Goal: Task Accomplishment & Management: Complete application form

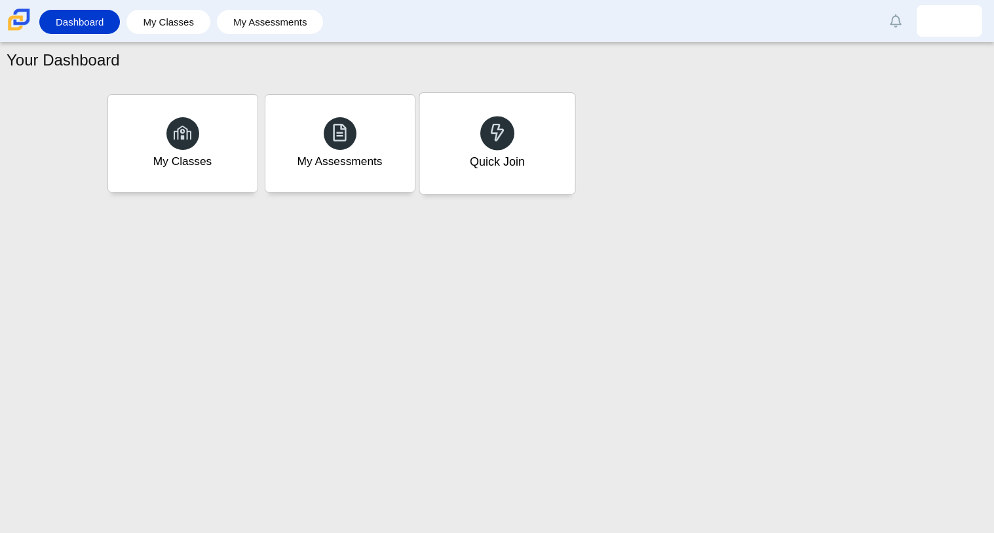
click at [445, 147] on div "Quick Join" at bounding box center [496, 143] width 155 height 101
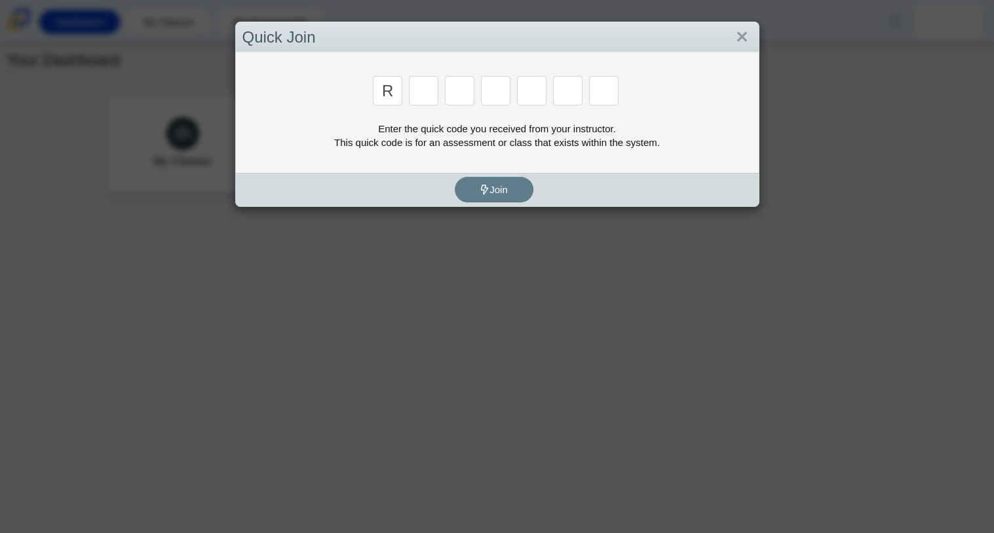
type input "R"
type input "C"
type input "G"
type input "2"
type input "9"
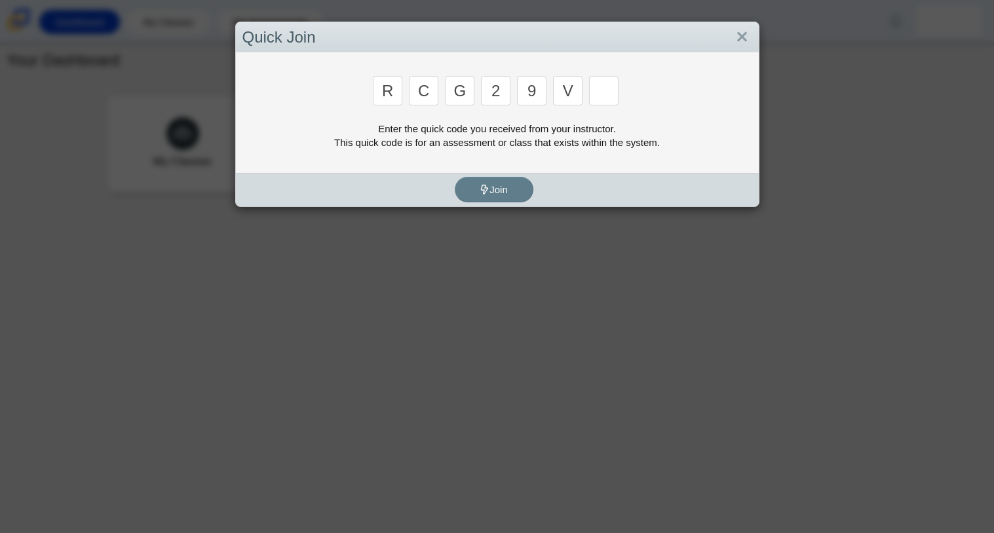
type input "V"
type input "U"
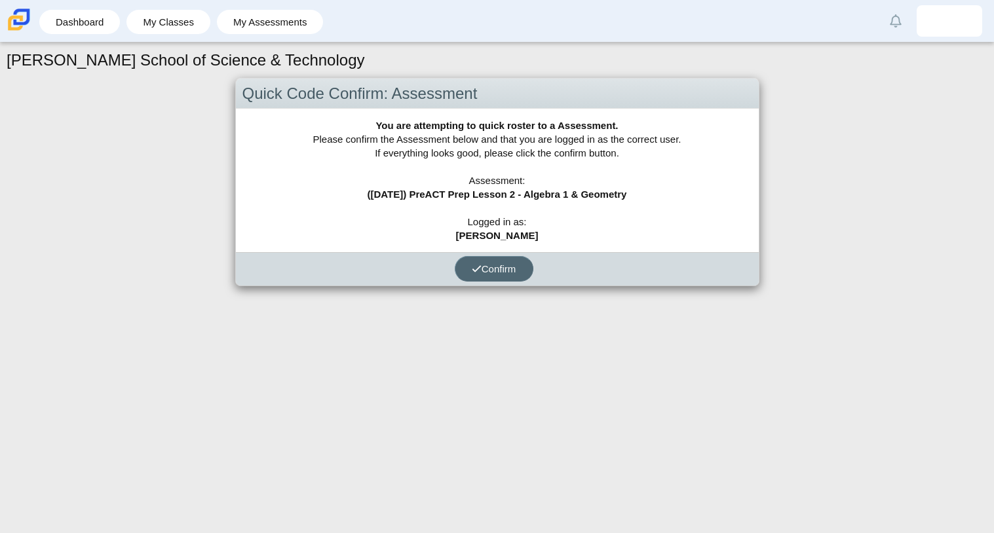
click at [509, 269] on span "Confirm" at bounding box center [494, 268] width 45 height 11
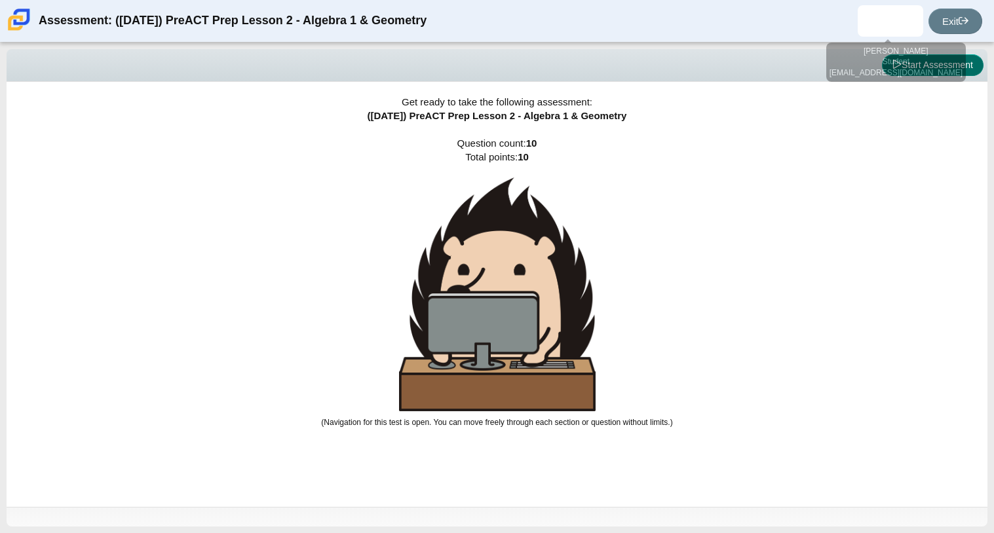
click at [900, 56] on button "Start Assessment" at bounding box center [933, 65] width 102 height 22
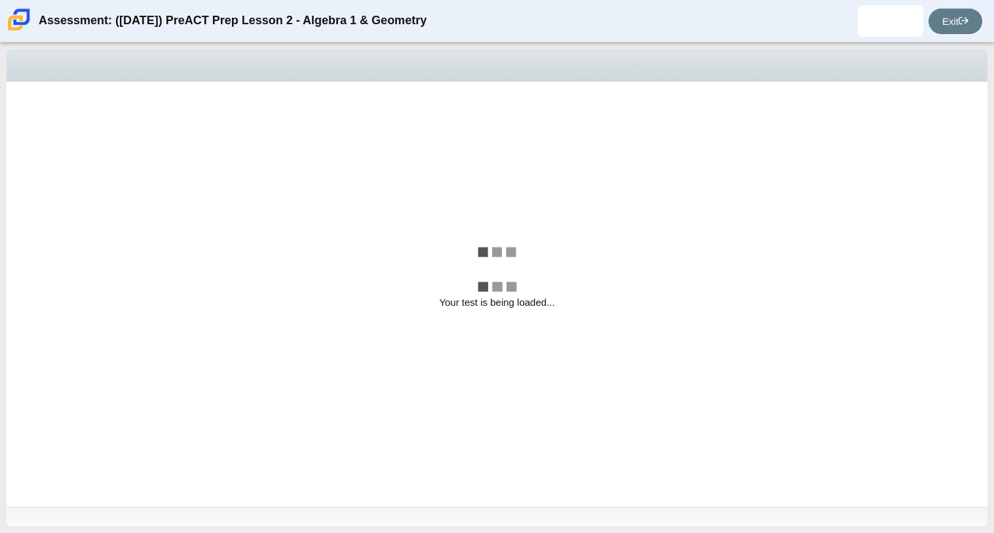
select select "bbf5d072-3e0b-44c4-9a12-6e7c9033f65b"
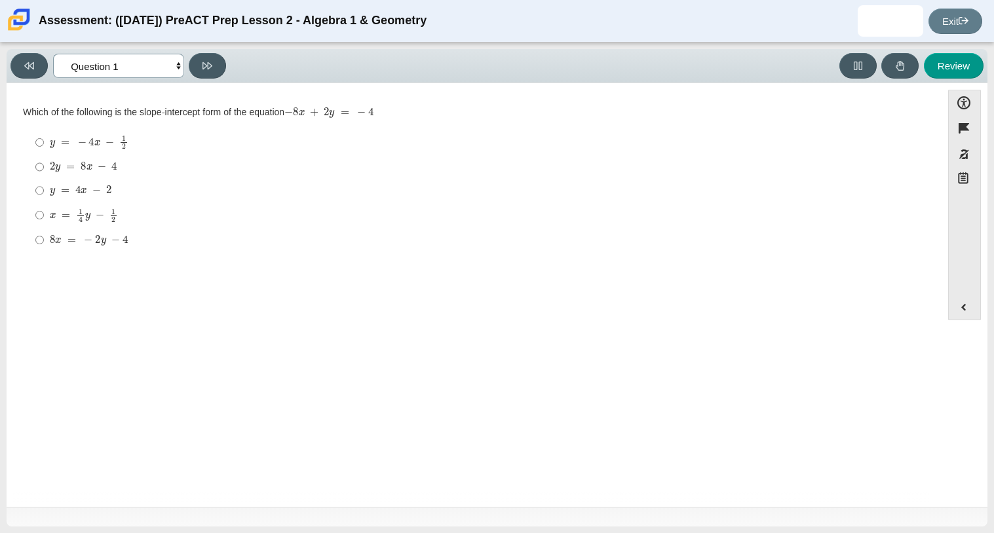
click at [103, 74] on select "Questions Question 1 Question 2 Question 3 Question 4 Question 5 Question 6 Que…" at bounding box center [118, 66] width 131 height 24
click at [53, 54] on select "Questions Question 1 Question 2 Question 3 Question 4 Question 5 Question 6 Que…" at bounding box center [118, 66] width 131 height 24
click at [348, 284] on div "Question Which of the following is the slope-intercept form of the equation − 8…" at bounding box center [473, 297] width 921 height 409
click at [98, 203] on mjx-container "x = 1 4 y − 1 2" at bounding box center [84, 214] width 68 height 25
click at [44, 203] on input "x = 1 4 y − 1 2 x = 1 4 y − 1 2" at bounding box center [39, 215] width 9 height 26
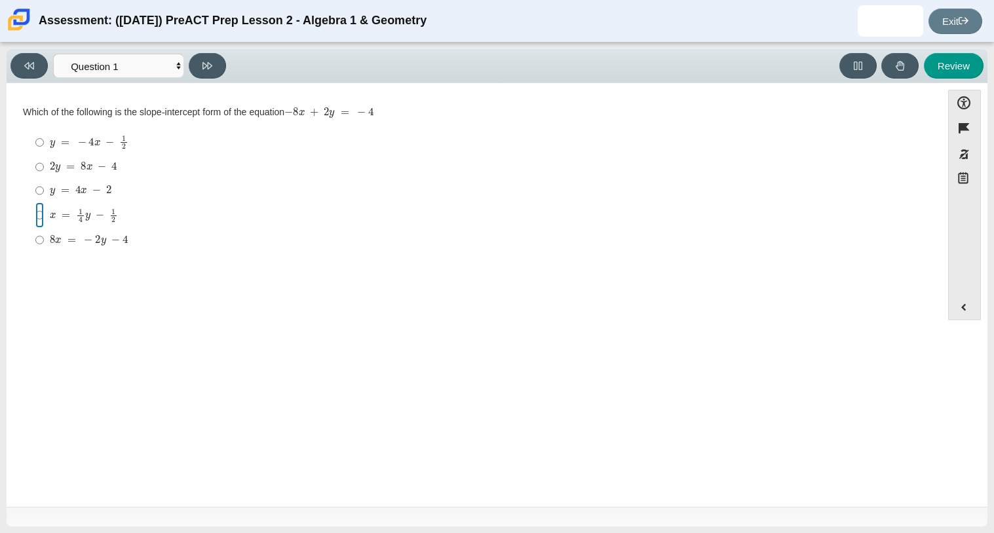
radio input "true"
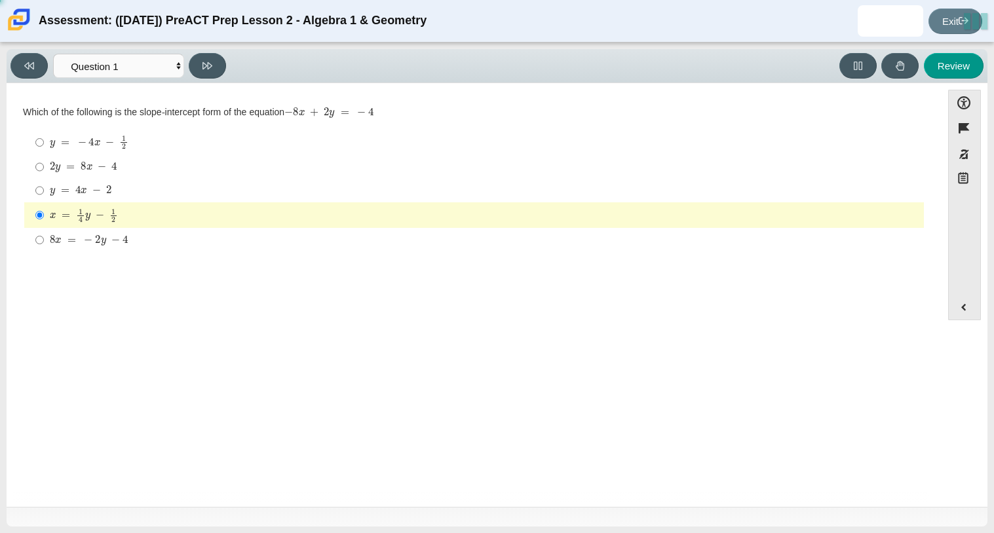
click at [95, 170] on mjx-math "Assessment items" at bounding box center [83, 167] width 67 height 11
click at [44, 170] on input "2 y = 8 x − 4 2 y = 8 x − 4" at bounding box center [39, 167] width 9 height 24
radio input "true"
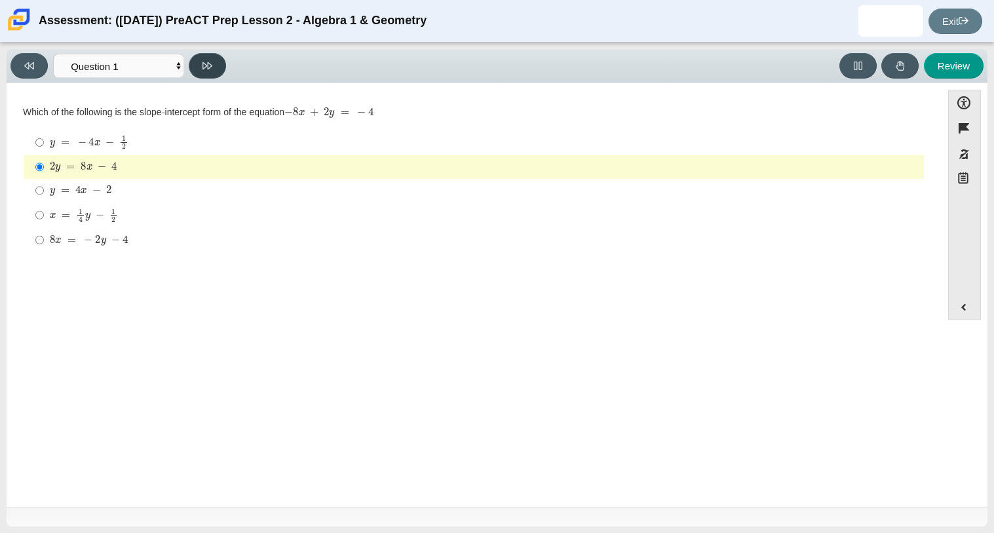
click at [216, 75] on button at bounding box center [207, 66] width 37 height 26
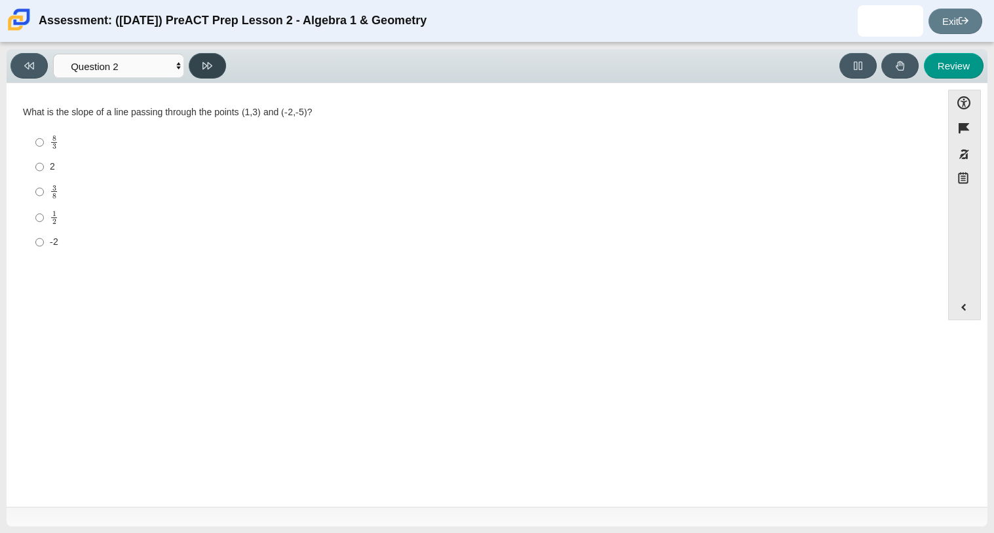
click at [216, 75] on button at bounding box center [207, 66] width 37 height 26
select select "97f4f5fa-a52e-4fed-af51-565bfcdf47cb"
click at [98, 220] on label "(2, 5) and (-4, -10) (2, 5) and (-4, -10)" at bounding box center [474, 213] width 897 height 24
click at [44, 220] on input "(2, 5) and (-4, -10) (2, 5) and (-4, -10)" at bounding box center [39, 213] width 9 height 24
radio input "true"
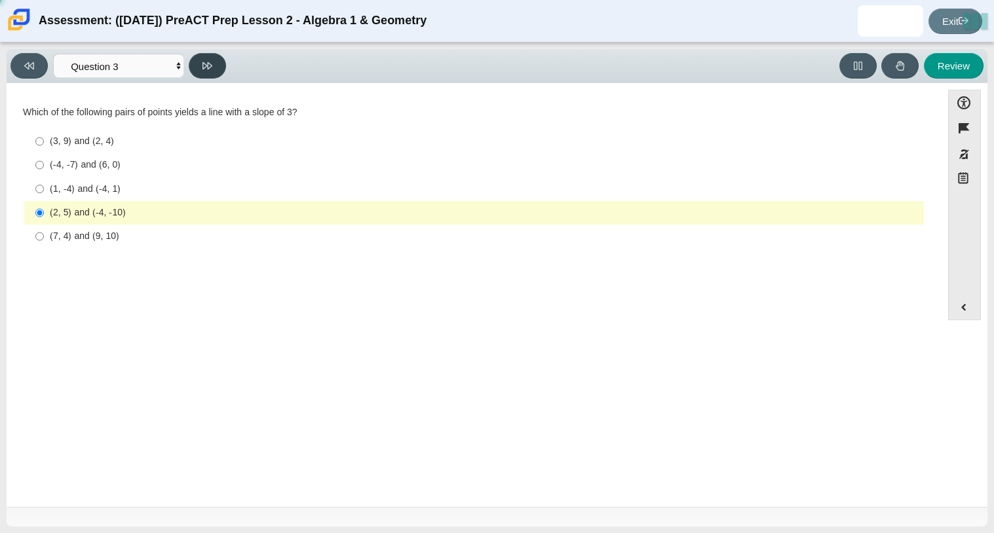
click at [202, 65] on icon at bounding box center [207, 66] width 10 height 10
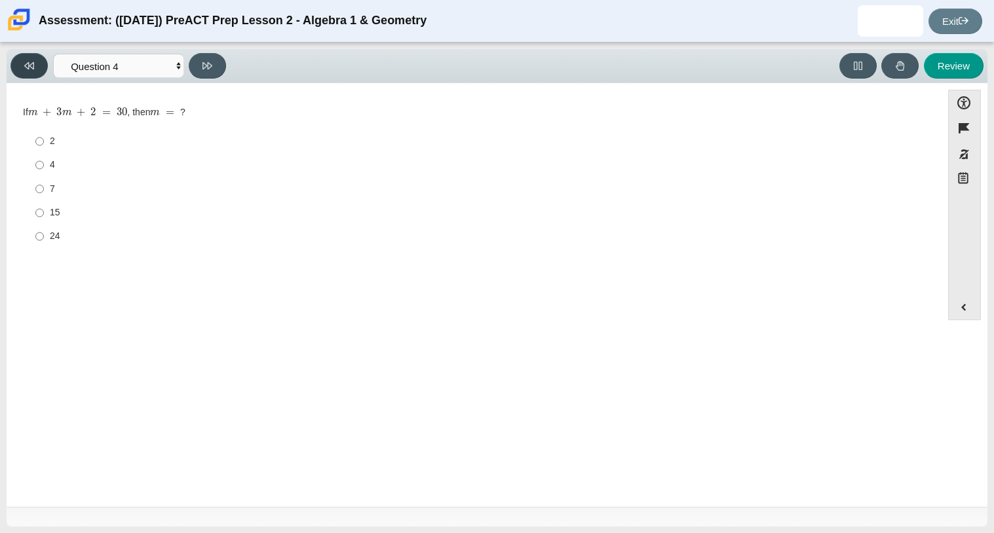
click at [24, 77] on button at bounding box center [28, 66] width 37 height 26
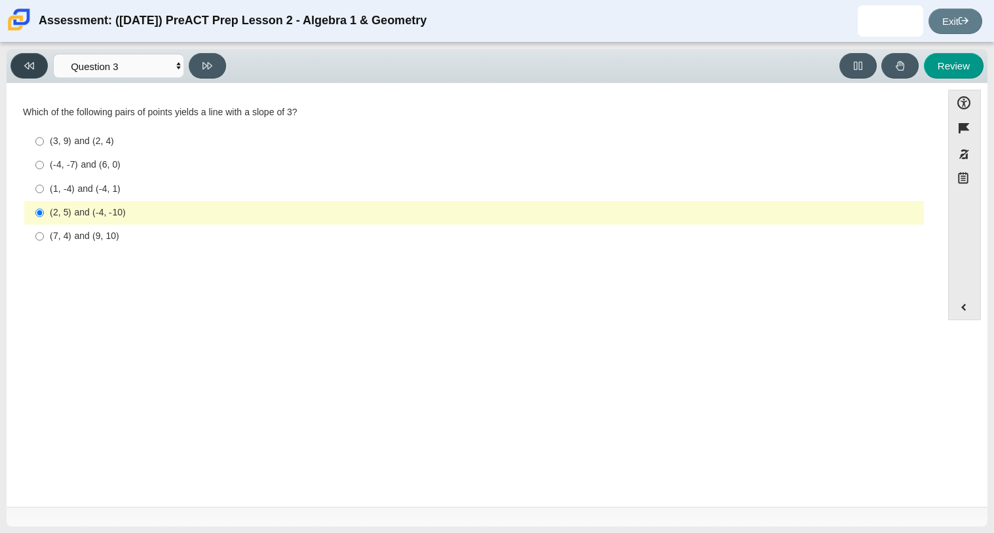
click at [36, 69] on button at bounding box center [28, 66] width 37 height 26
select select "ed62e223-81bd-4cbf-ab48-ab975844bd1f"
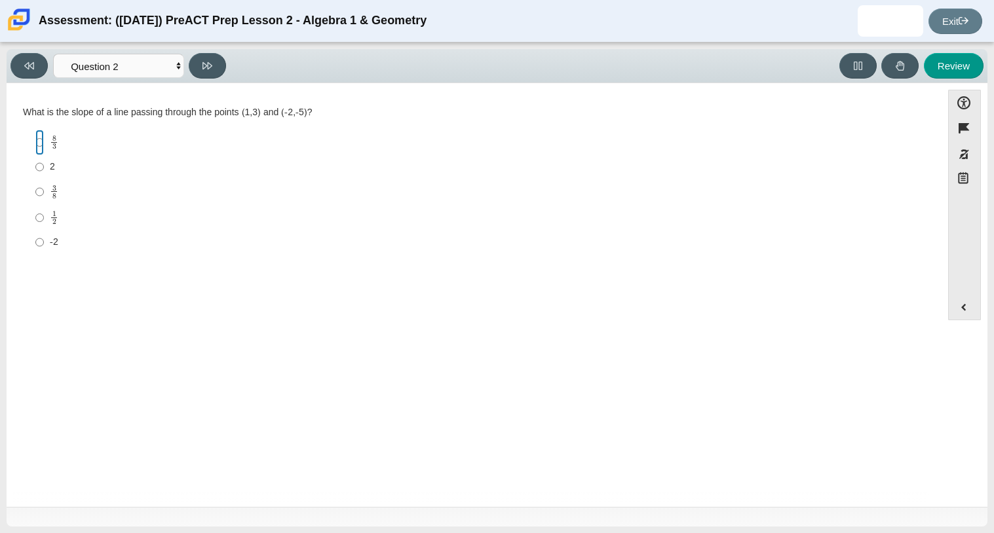
click at [41, 149] on input "8 3 8 thirds" at bounding box center [39, 143] width 9 height 26
radio input "true"
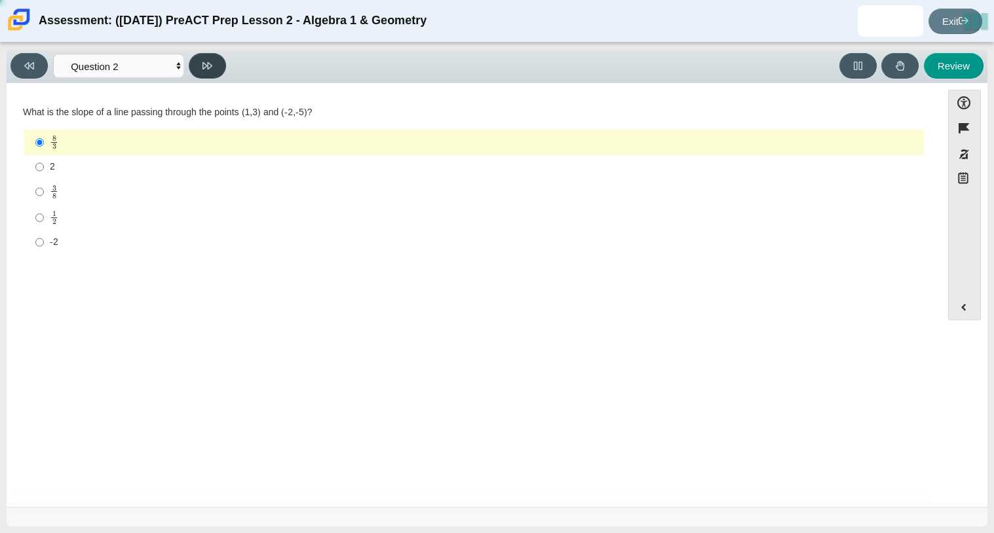
click at [208, 69] on icon at bounding box center [207, 66] width 10 height 10
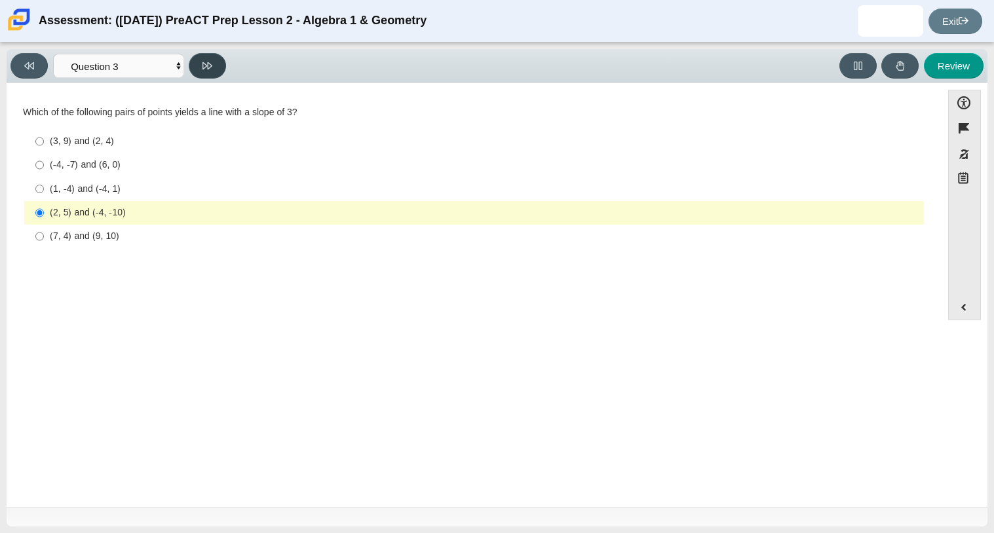
click at [208, 69] on icon at bounding box center [207, 66] width 10 height 10
select select "89427bb7-e313-4f00-988f-8b8255897029"
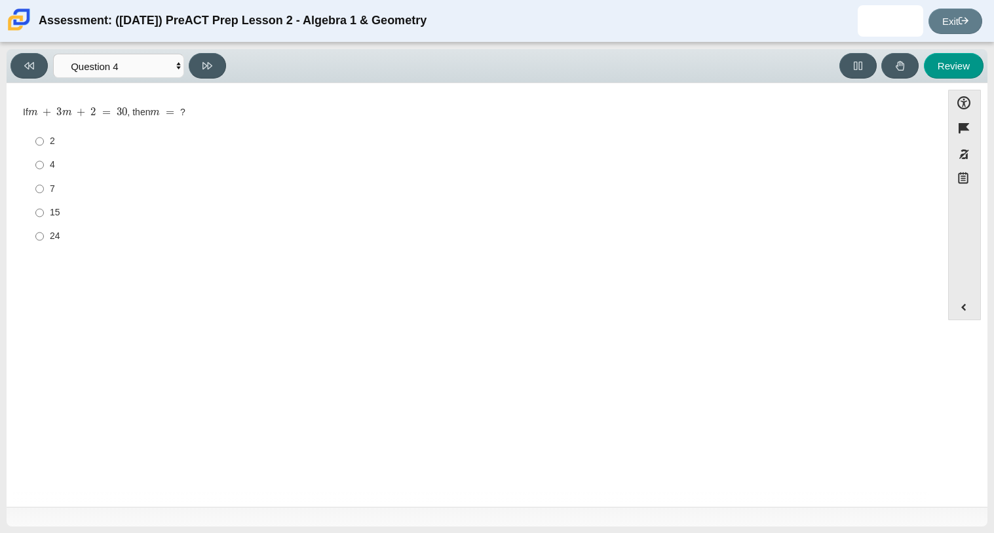
click at [75, 168] on div "4" at bounding box center [484, 164] width 868 height 13
click at [44, 168] on input "4 4" at bounding box center [39, 165] width 9 height 24
radio input "true"
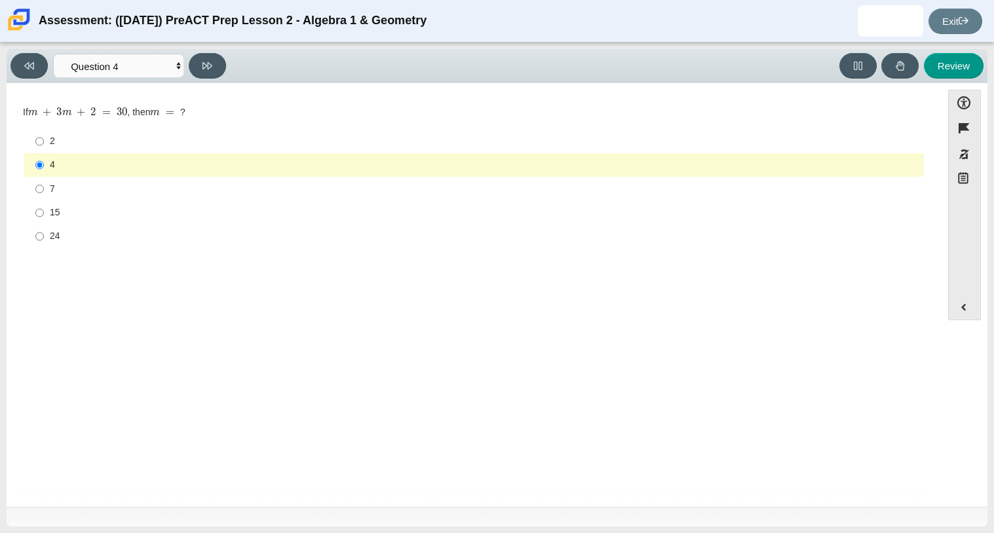
click at [176, 90] on div "Question Which of the following is the slope-intercept form of the equation − 8…" at bounding box center [473, 296] width 921 height 412
click at [193, 84] on div "Accessibility options Close Color scheme Font size Zoom Change the background a…" at bounding box center [497, 295] width 980 height 424
click at [197, 77] on button at bounding box center [207, 66] width 37 height 26
select select "489dcffd-4e6a-49cf-a9d6-ad1d4a911a4e"
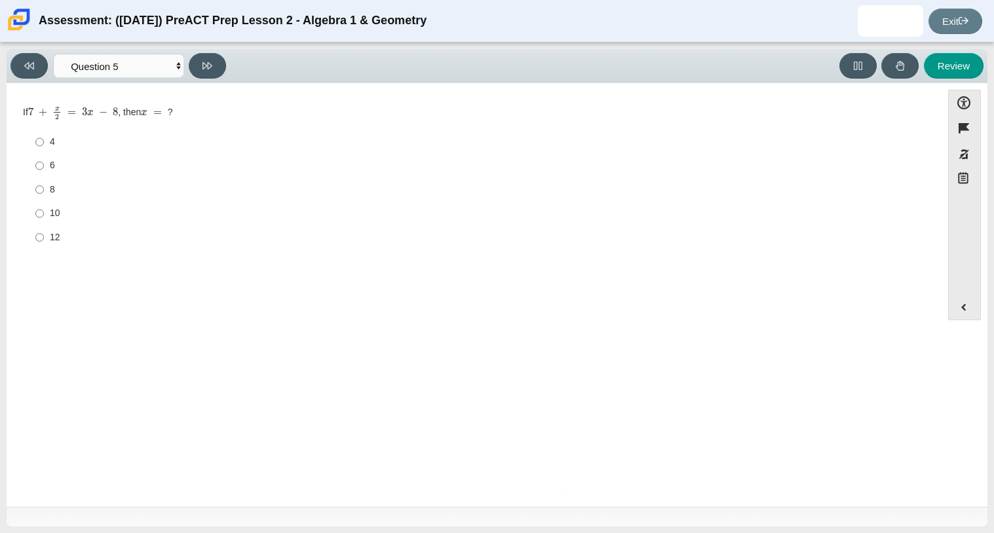
click at [48, 129] on div "4 4 6 6 8 8 10 10 12 12" at bounding box center [474, 190] width 902 height 122
click at [46, 131] on label "4 4" at bounding box center [474, 142] width 897 height 24
click at [44, 131] on input "4 4" at bounding box center [39, 142] width 9 height 24
radio input "true"
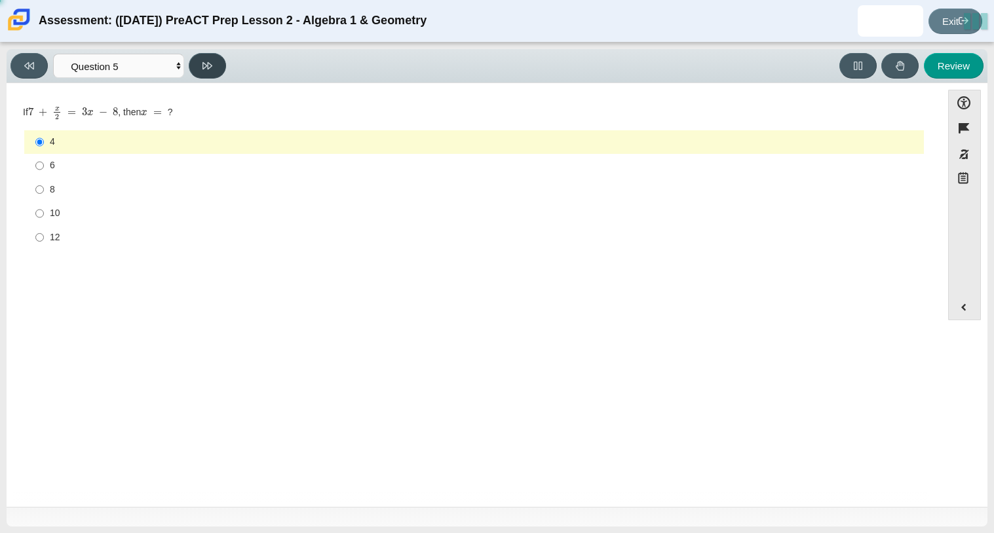
click at [198, 71] on button at bounding box center [207, 66] width 37 height 26
select select "210571de-36a6-4d8e-a361-ceff8ef801dc"
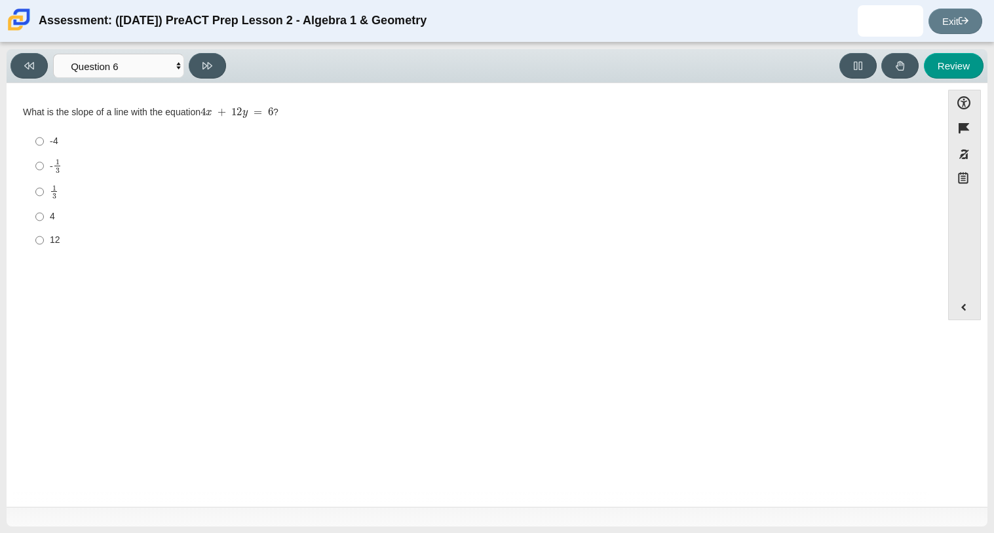
click at [56, 195] on mjx-frac "Assessment items" at bounding box center [54, 192] width 9 height 14
click at [44, 195] on input "1 3 1 third" at bounding box center [39, 192] width 9 height 26
radio input "true"
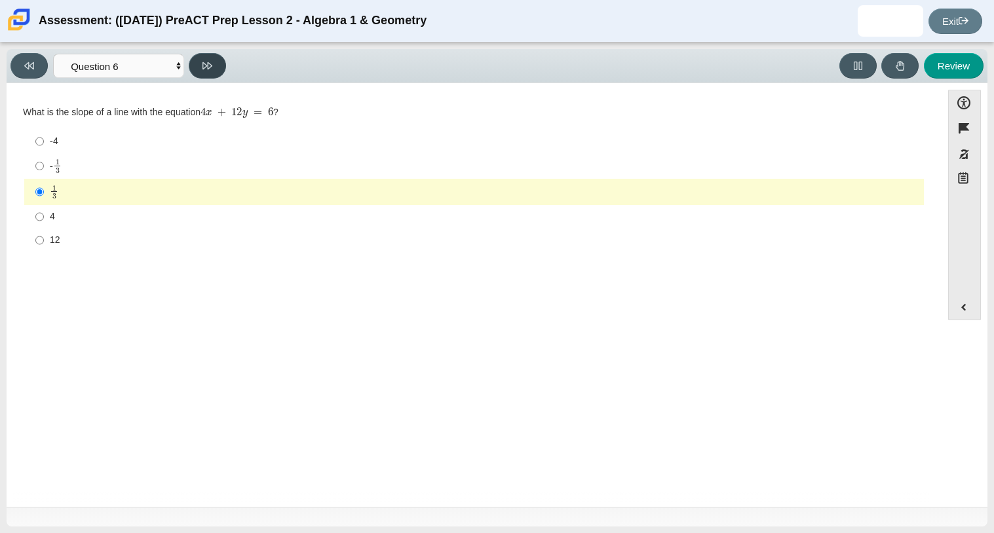
click at [204, 76] on button at bounding box center [207, 66] width 37 height 26
select select "ec95ace6-bebc-42b8-9428-40567494d4da"
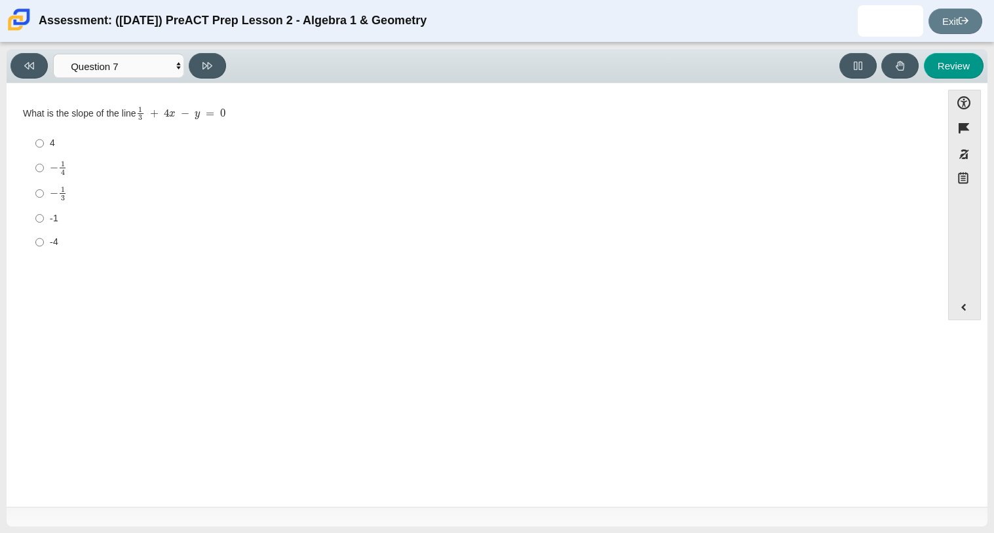
click at [51, 174] on mjx-math "Assessment items" at bounding box center [58, 167] width 17 height 14
click at [44, 174] on input "− 1 4 negative 1 fourth" at bounding box center [39, 168] width 9 height 26
radio input "true"
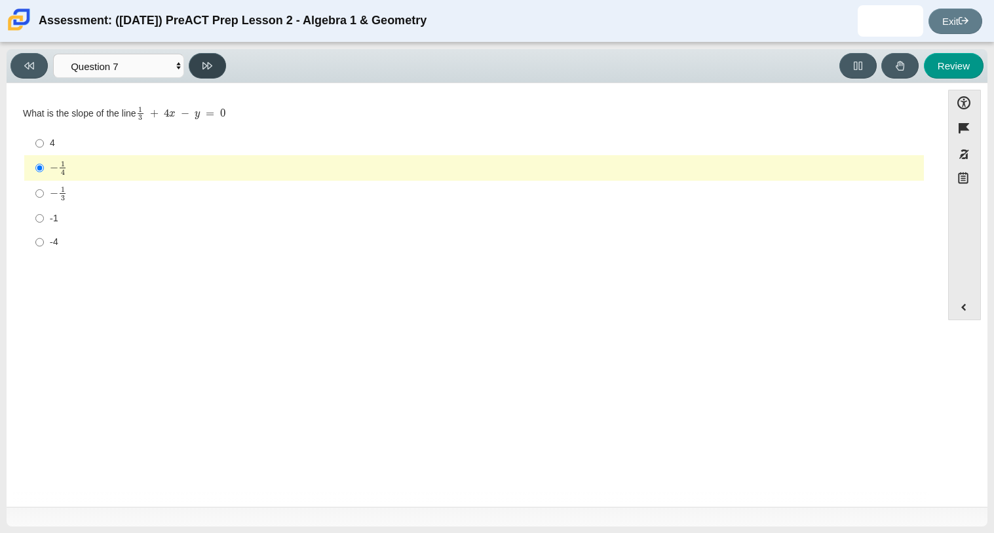
click at [196, 77] on button at bounding box center [207, 66] width 37 height 26
select select "ce81fe10-bf29-4b5e-8bd7-4f47f2fed4d8"
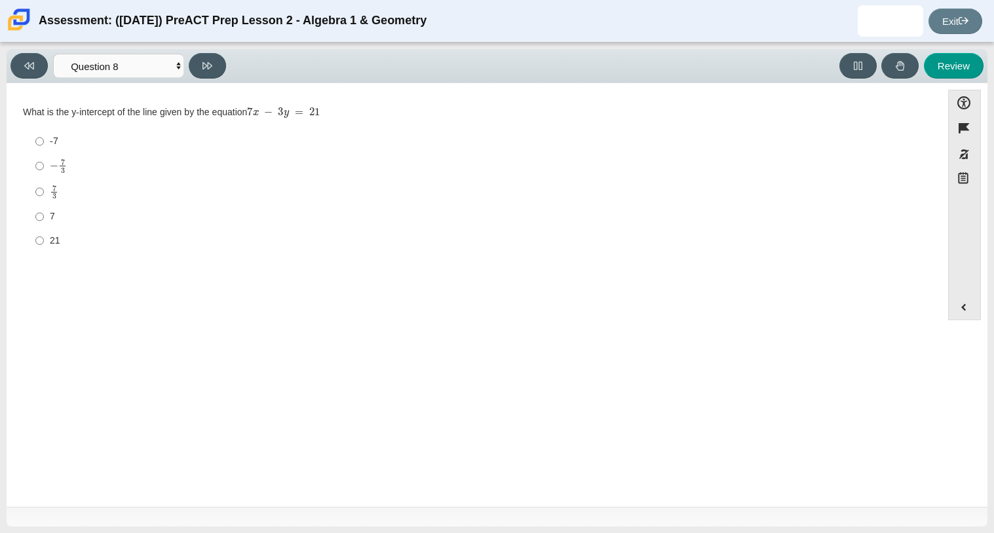
click at [75, 214] on div "7" at bounding box center [484, 216] width 868 height 13
click at [44, 214] on input "7 7" at bounding box center [39, 217] width 9 height 24
radio input "true"
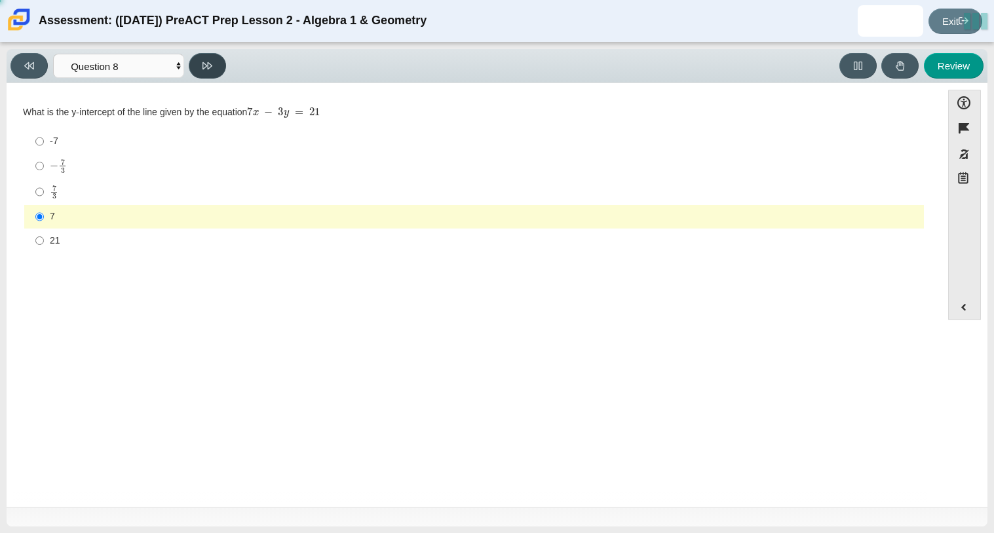
click at [219, 70] on button at bounding box center [207, 66] width 37 height 26
select select "14773eaf-2ca1-47ae-afe7-a624a56f34b3"
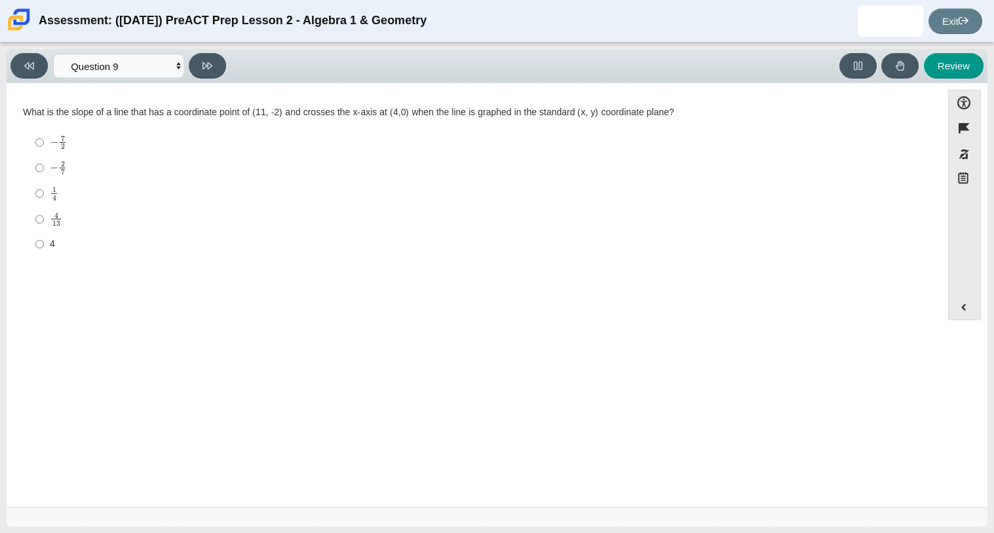
click at [26, 217] on label "4 13 4 over 13" at bounding box center [474, 219] width 897 height 26
click at [35, 217] on input "4 13 4 over 13" at bounding box center [39, 219] width 9 height 26
radio input "true"
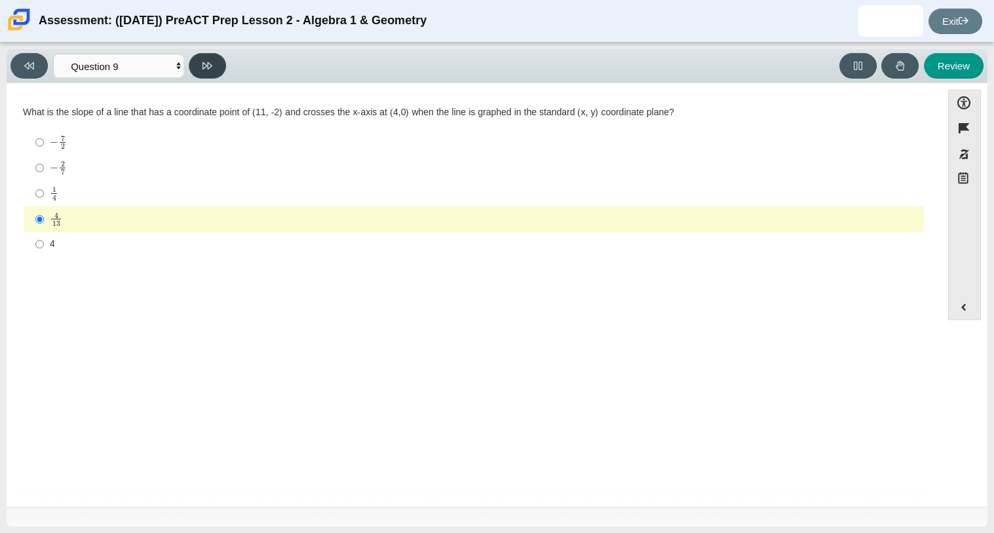
click at [204, 70] on icon at bounding box center [207, 66] width 10 height 10
select select "96b71634-eacb-4f7e-8aef-411727d9bcba"
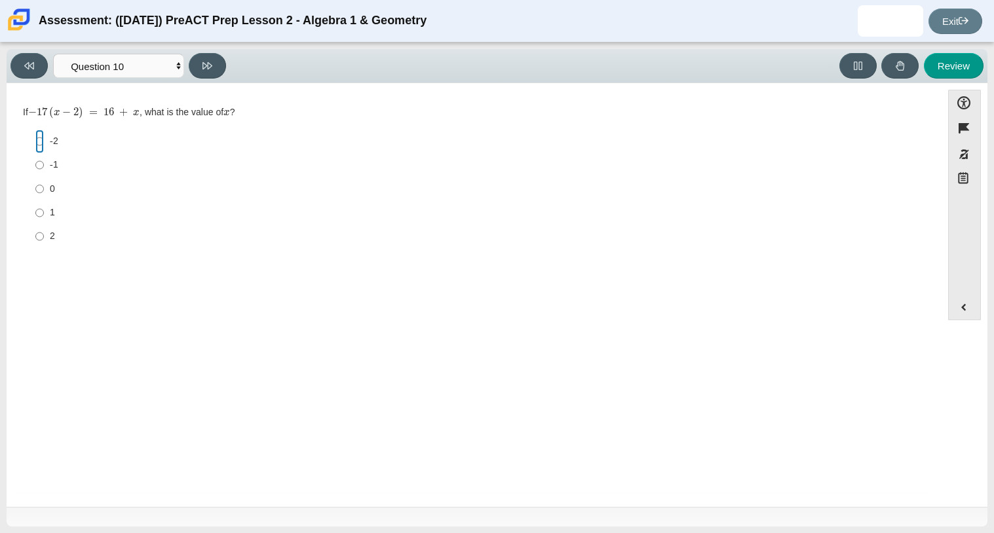
click at [42, 147] on input "-2 -2" at bounding box center [39, 142] width 9 height 24
radio input "true"
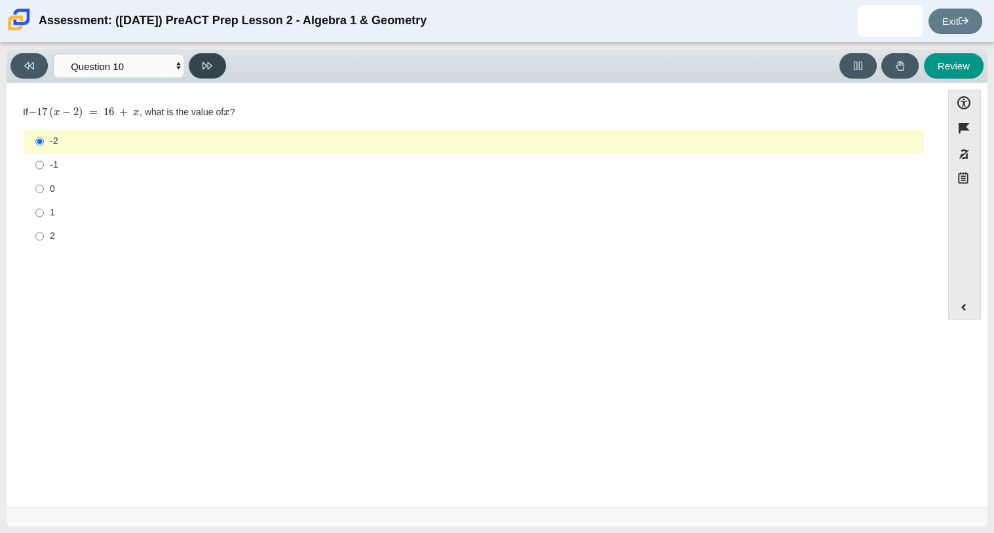
click at [201, 72] on button at bounding box center [207, 66] width 37 height 26
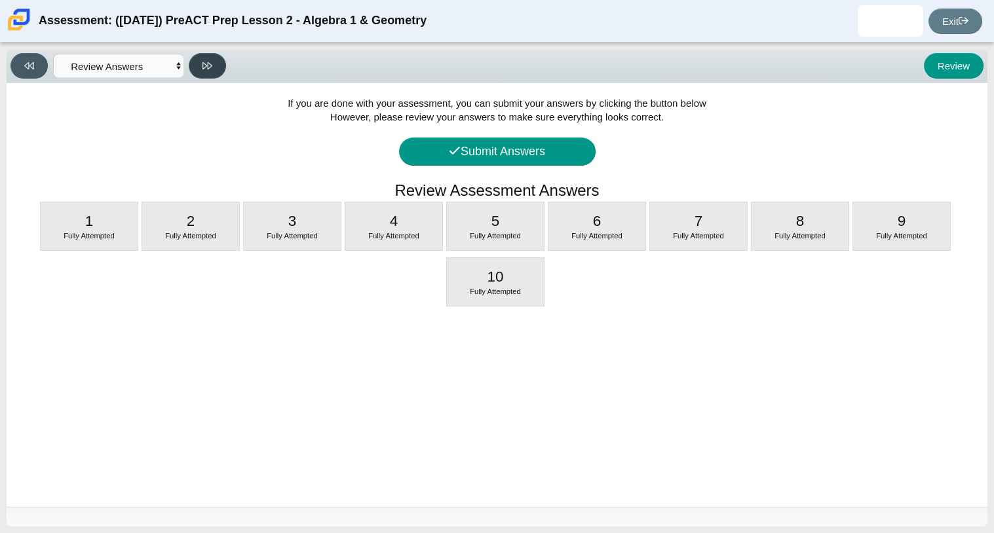
click at [201, 72] on button at bounding box center [207, 66] width 37 height 26
click at [32, 61] on icon at bounding box center [29, 66] width 10 height 10
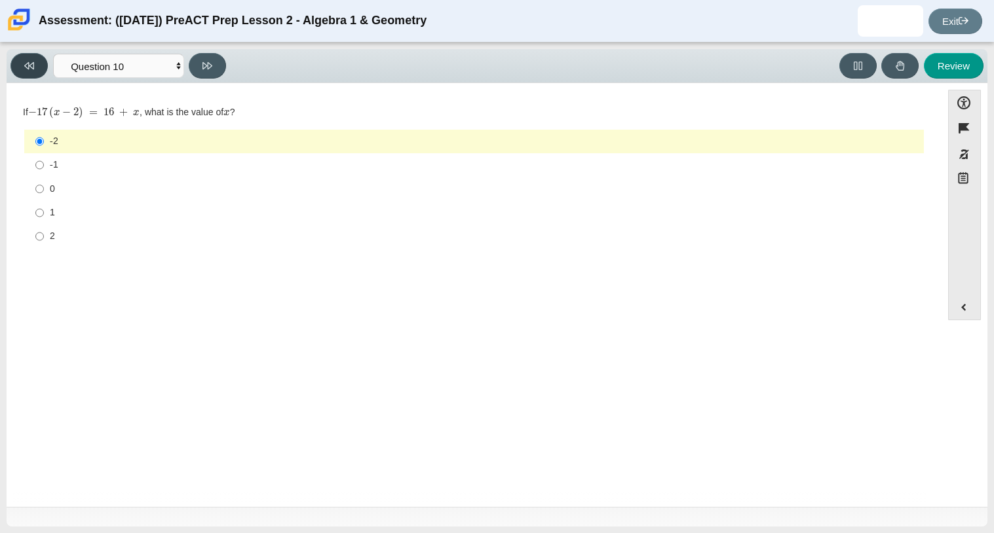
click at [32, 61] on icon at bounding box center [29, 66] width 10 height 10
select select "14773eaf-2ca1-47ae-afe7-a624a56f34b3"
